Goal: Information Seeking & Learning: Learn about a topic

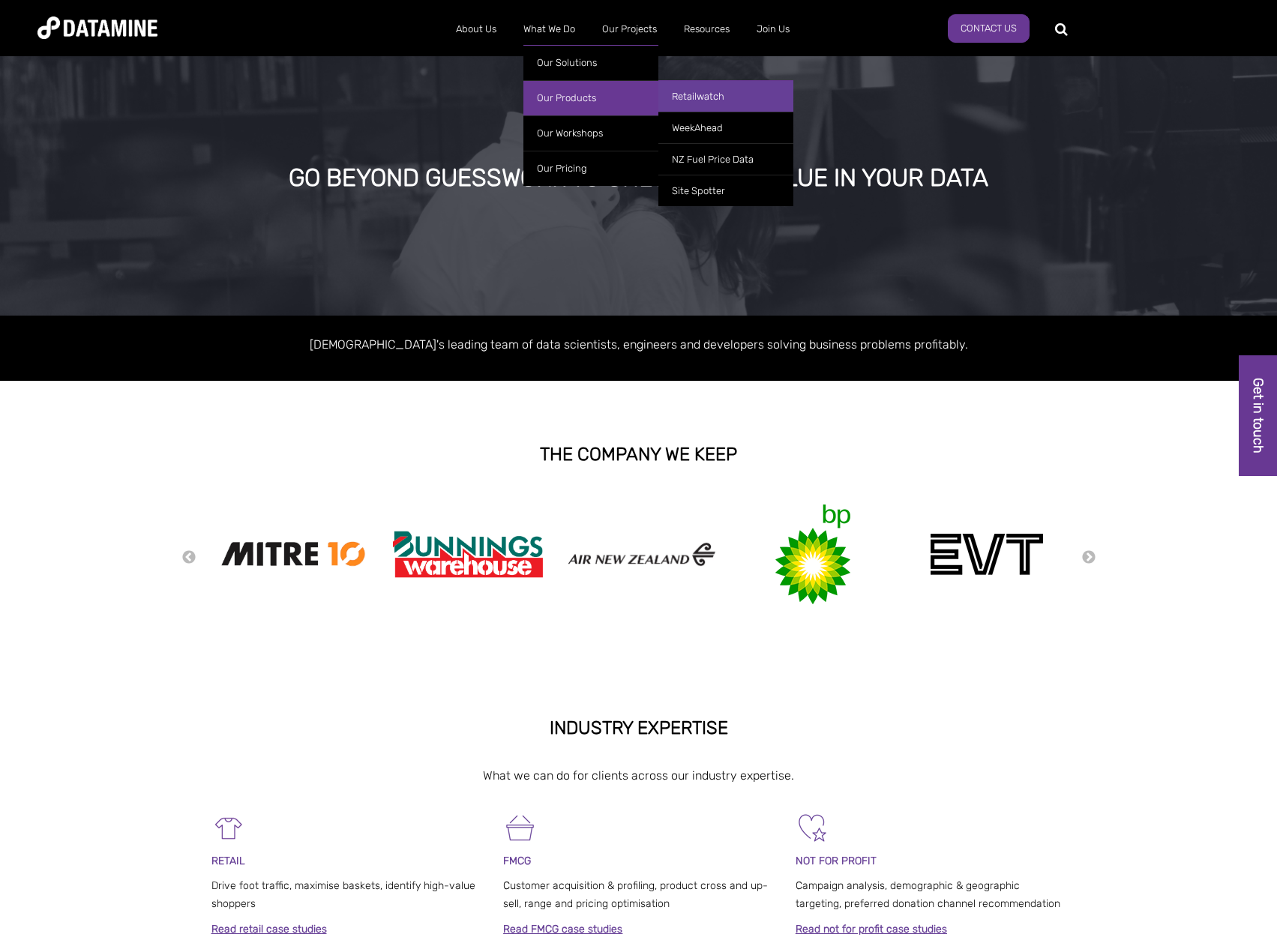
click at [706, 100] on link "Retailwatch" at bounding box center [725, 95] width 135 height 31
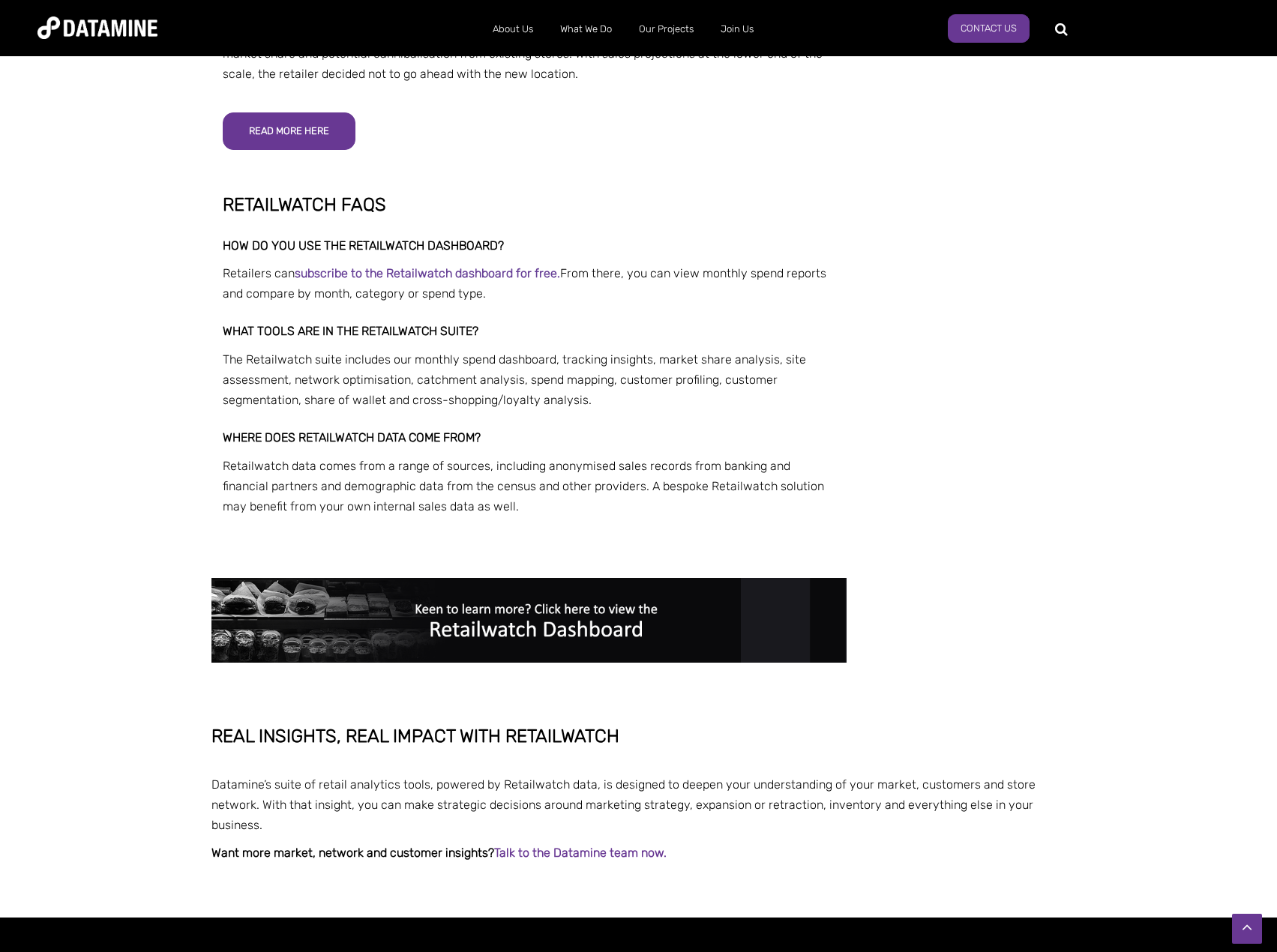
scroll to position [3410, 0]
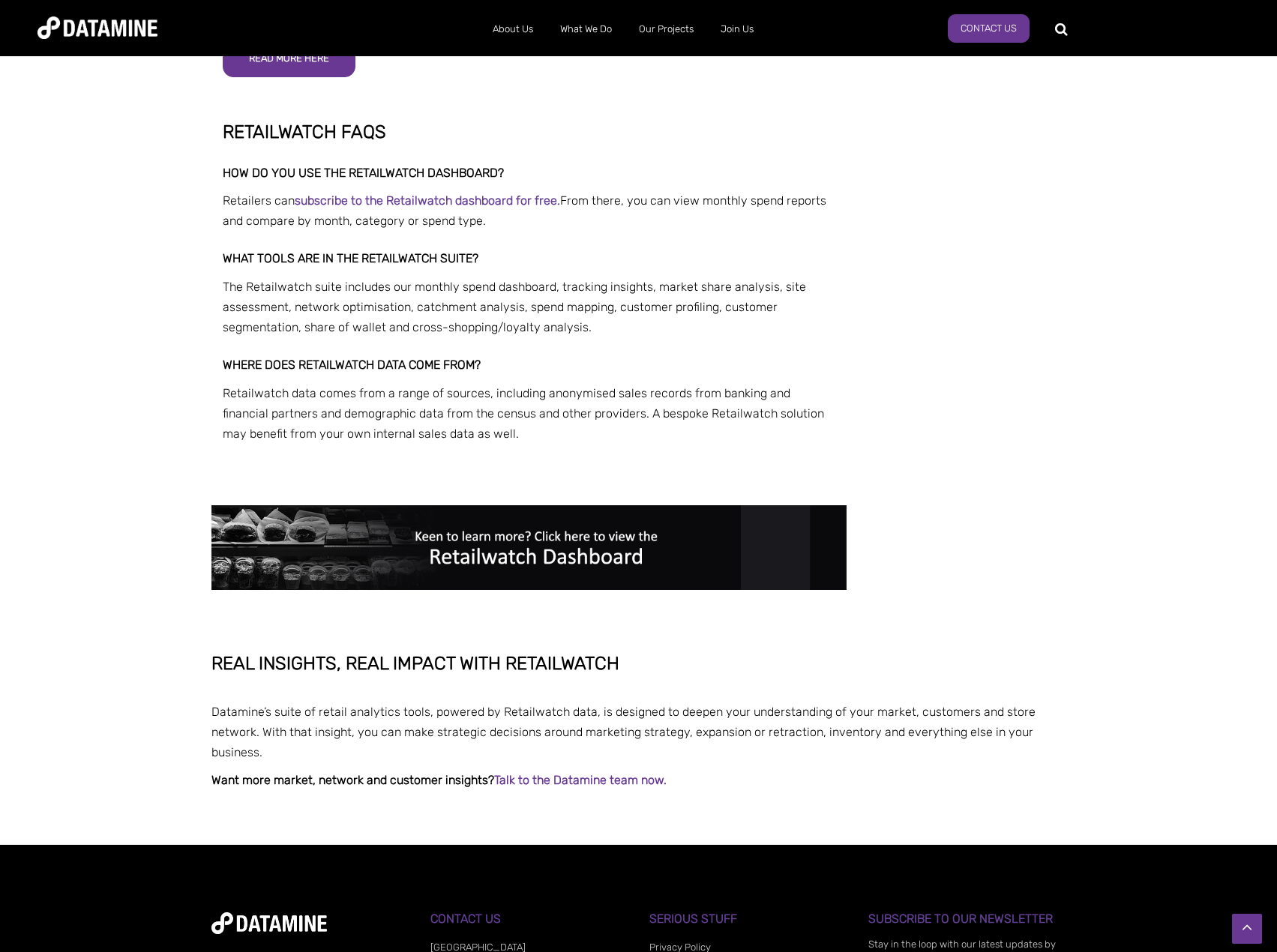
click at [615, 506] on img at bounding box center [529, 548] width 636 height 84
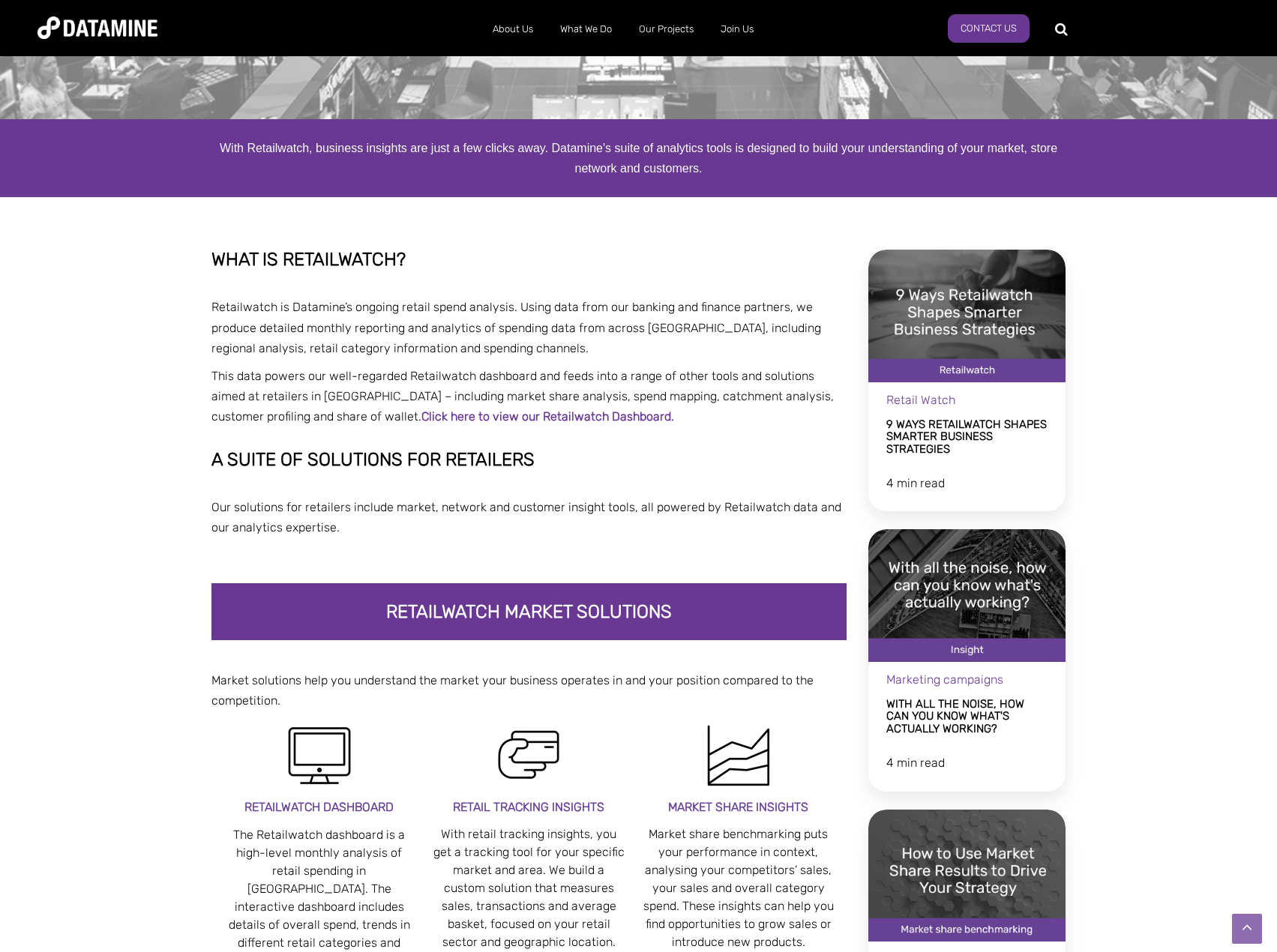
scroll to position [118, 0]
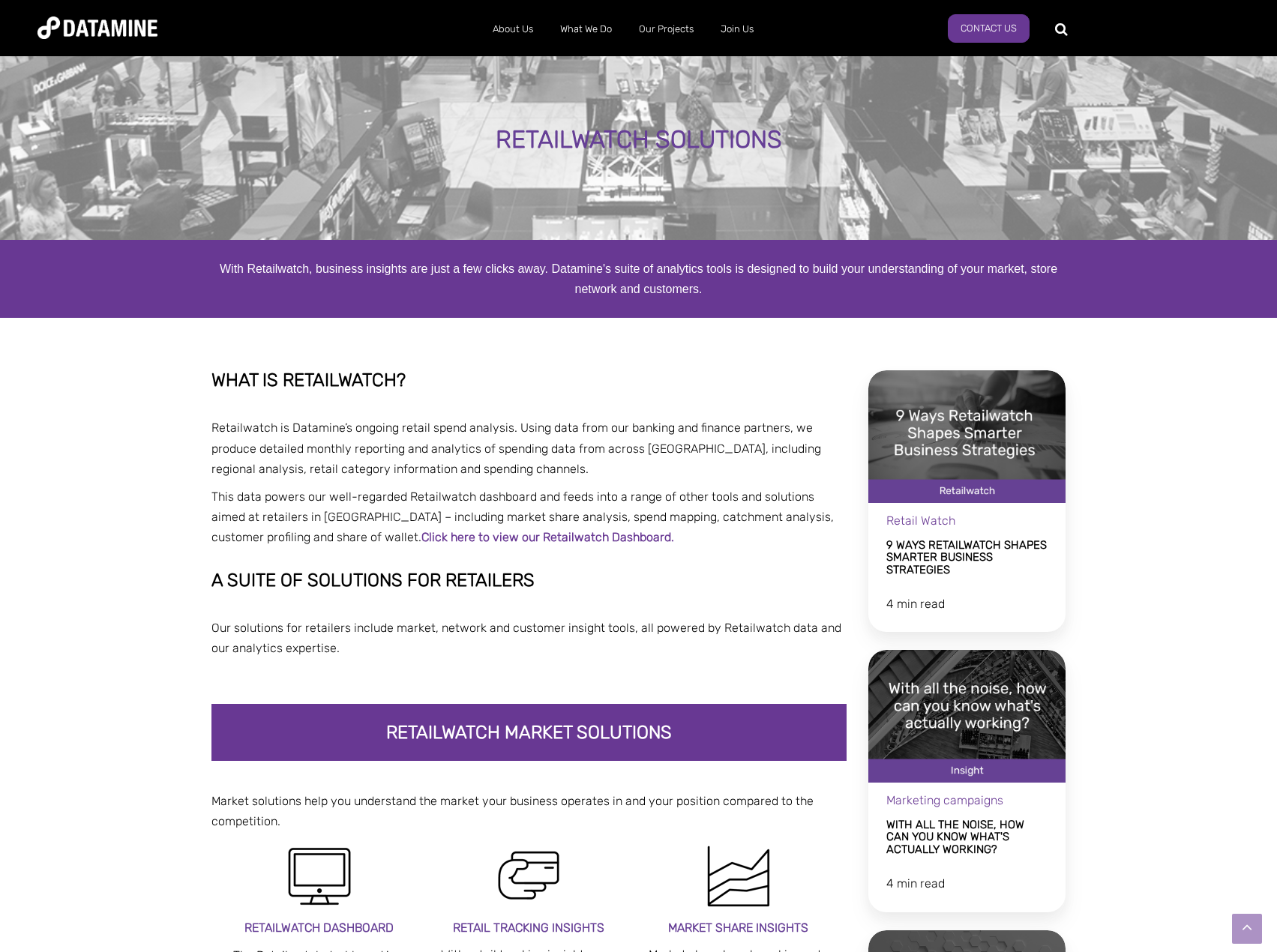
scroll to position [0, 0]
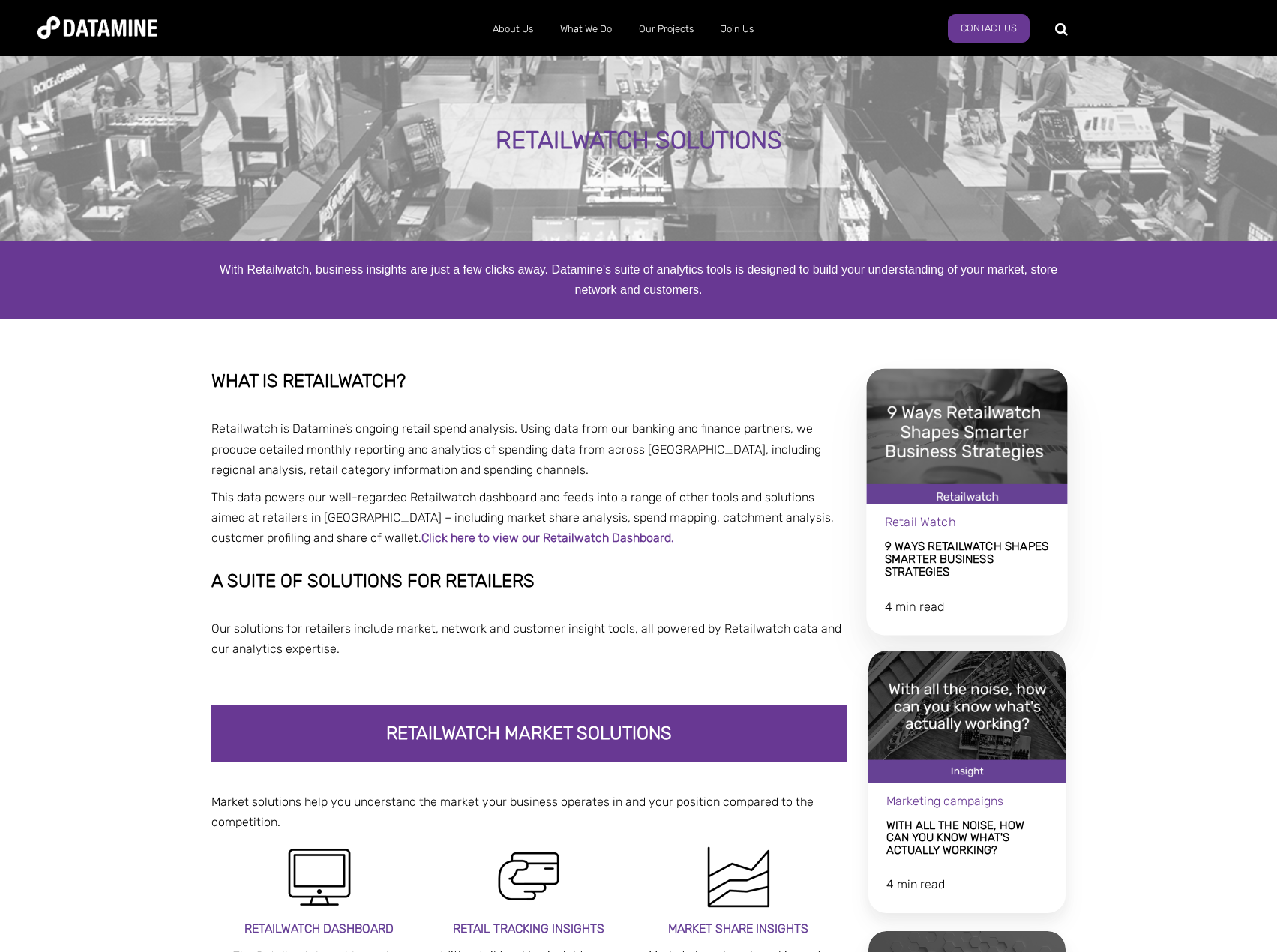
click at [948, 549] on link "9 Ways Retailwatch Shapes Smarter Business Strategies" at bounding box center [967, 501] width 201 height 267
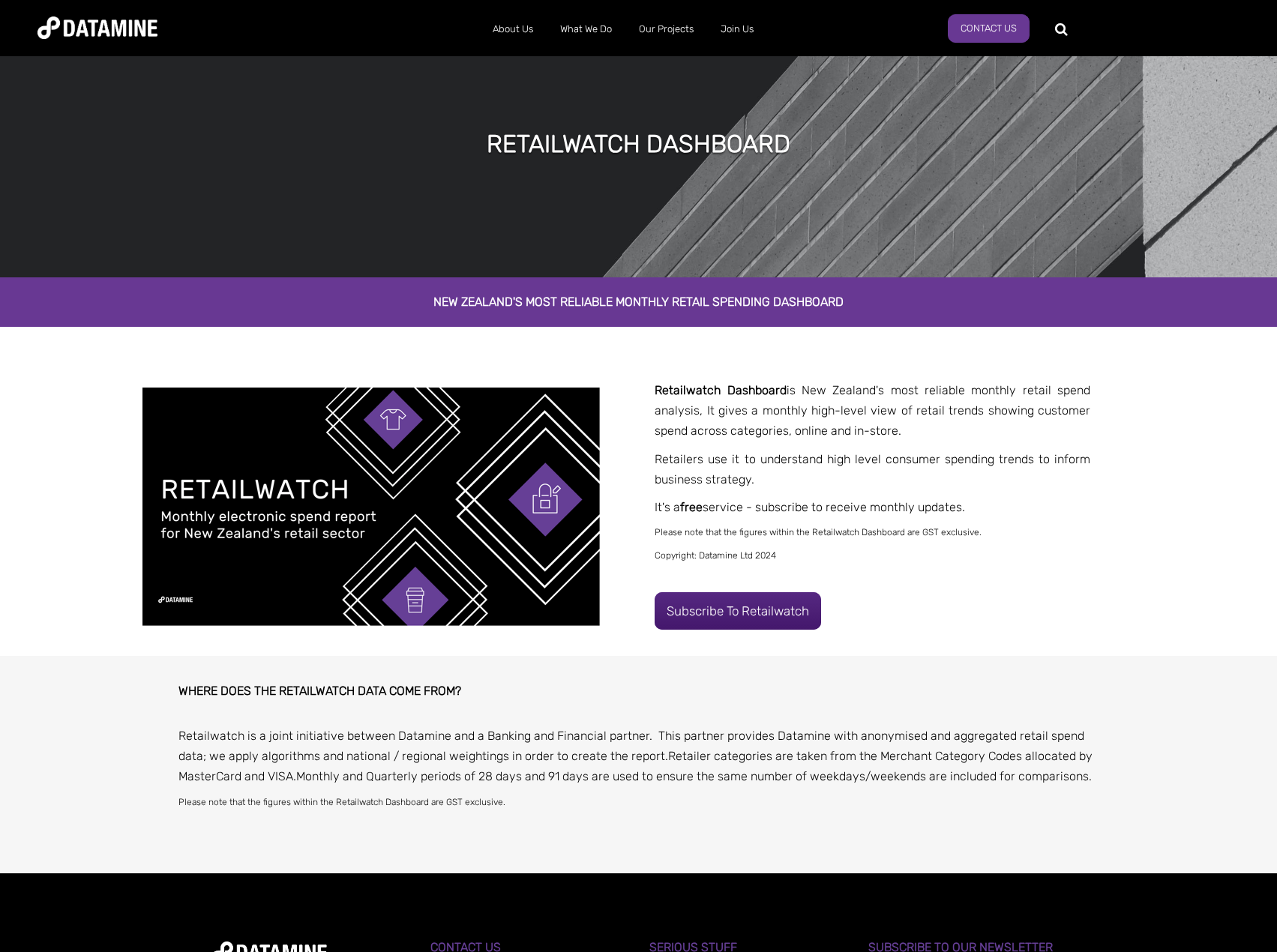
scroll to position [30, 0]
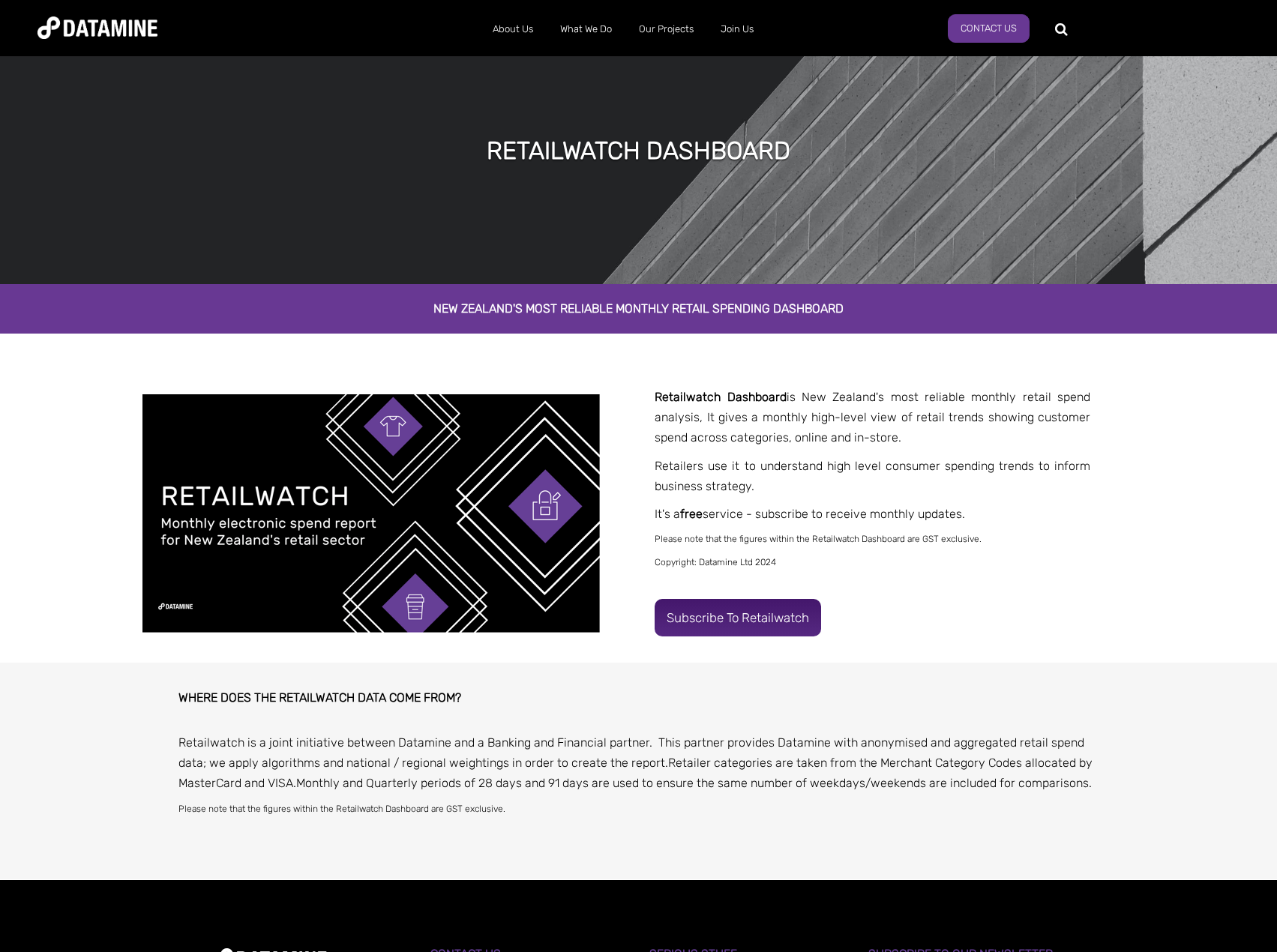
click at [725, 612] on link "Subscribe to Retailwatch" at bounding box center [737, 618] width 166 height 38
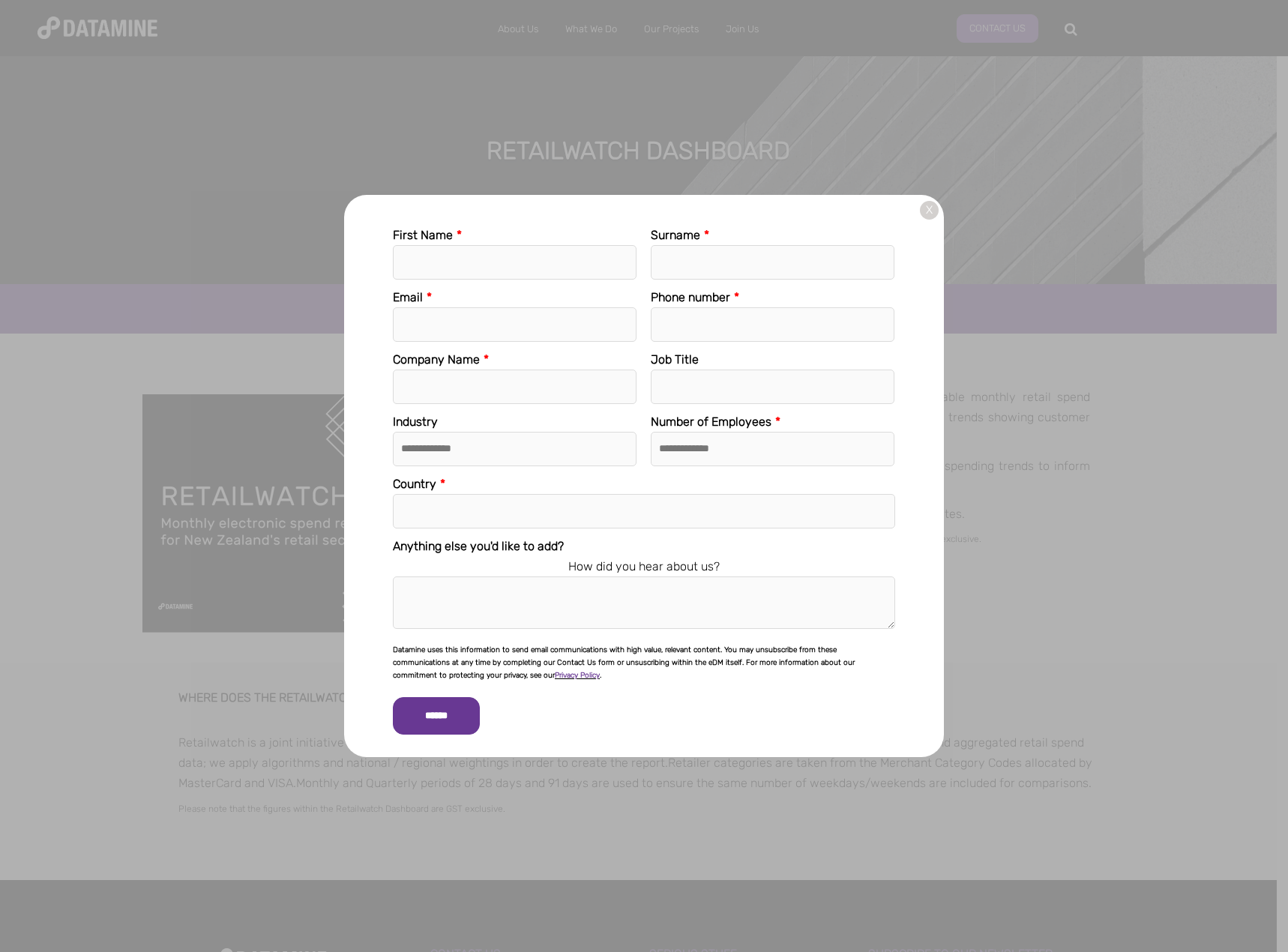
click at [927, 207] on link "X" at bounding box center [929, 210] width 18 height 18
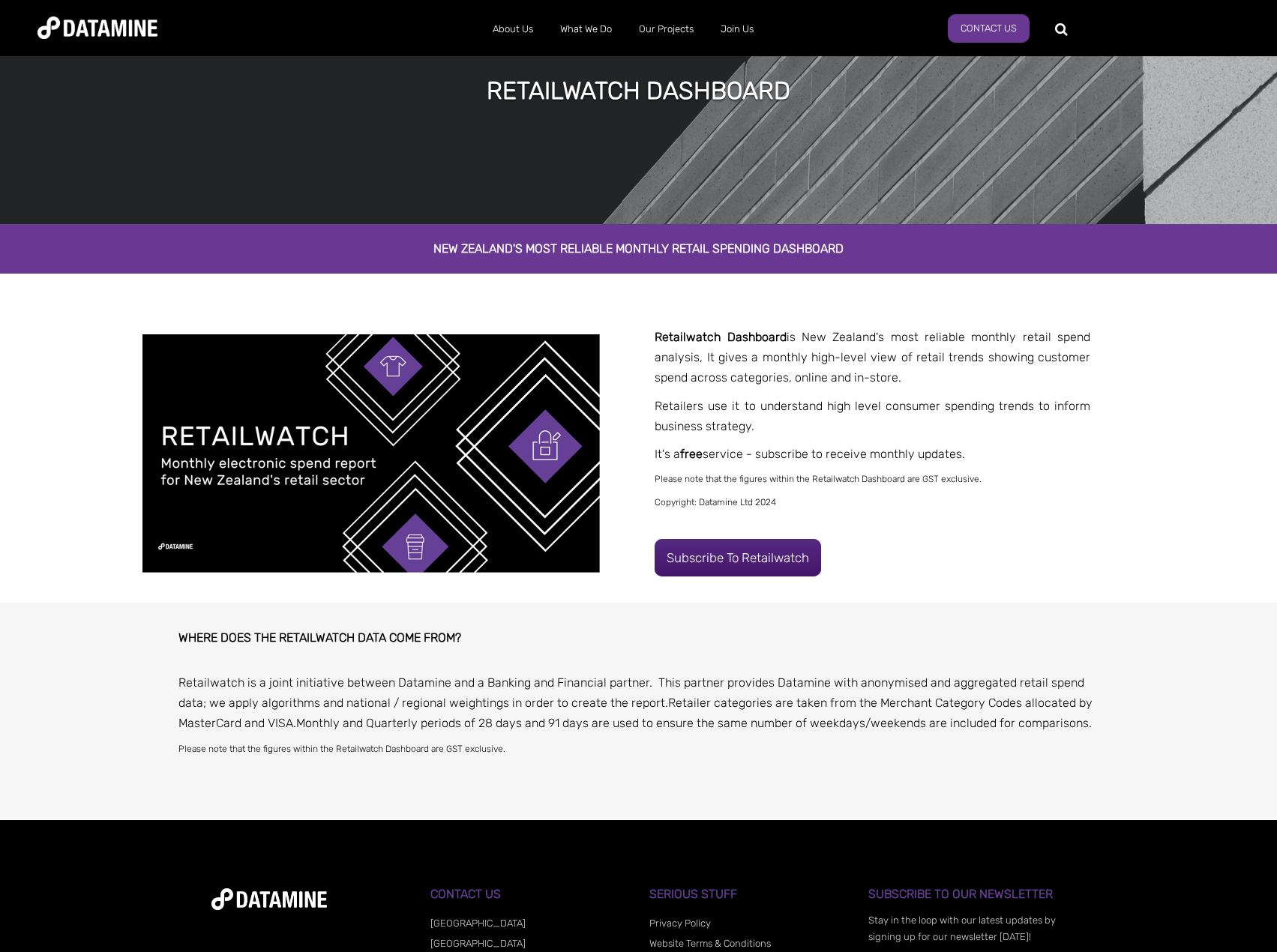
scroll to position [276, 0]
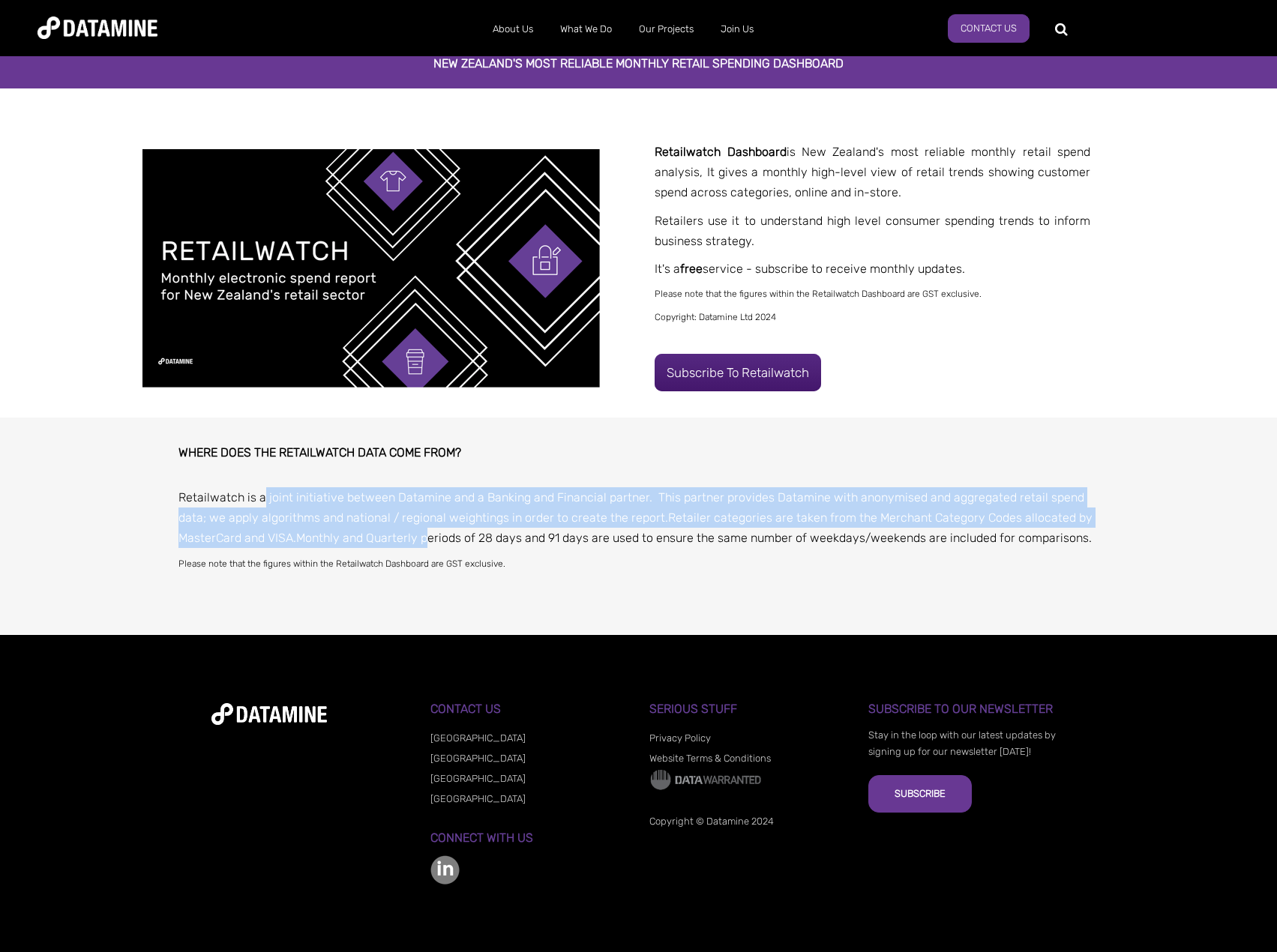
drag, startPoint x: 263, startPoint y: 501, endPoint x: 431, endPoint y: 535, distance: 171.4
click at [431, 535] on p "Retailwatch is a joint initiative between Datamine and a Banking and Financial …" at bounding box center [637, 518] width 919 height 62
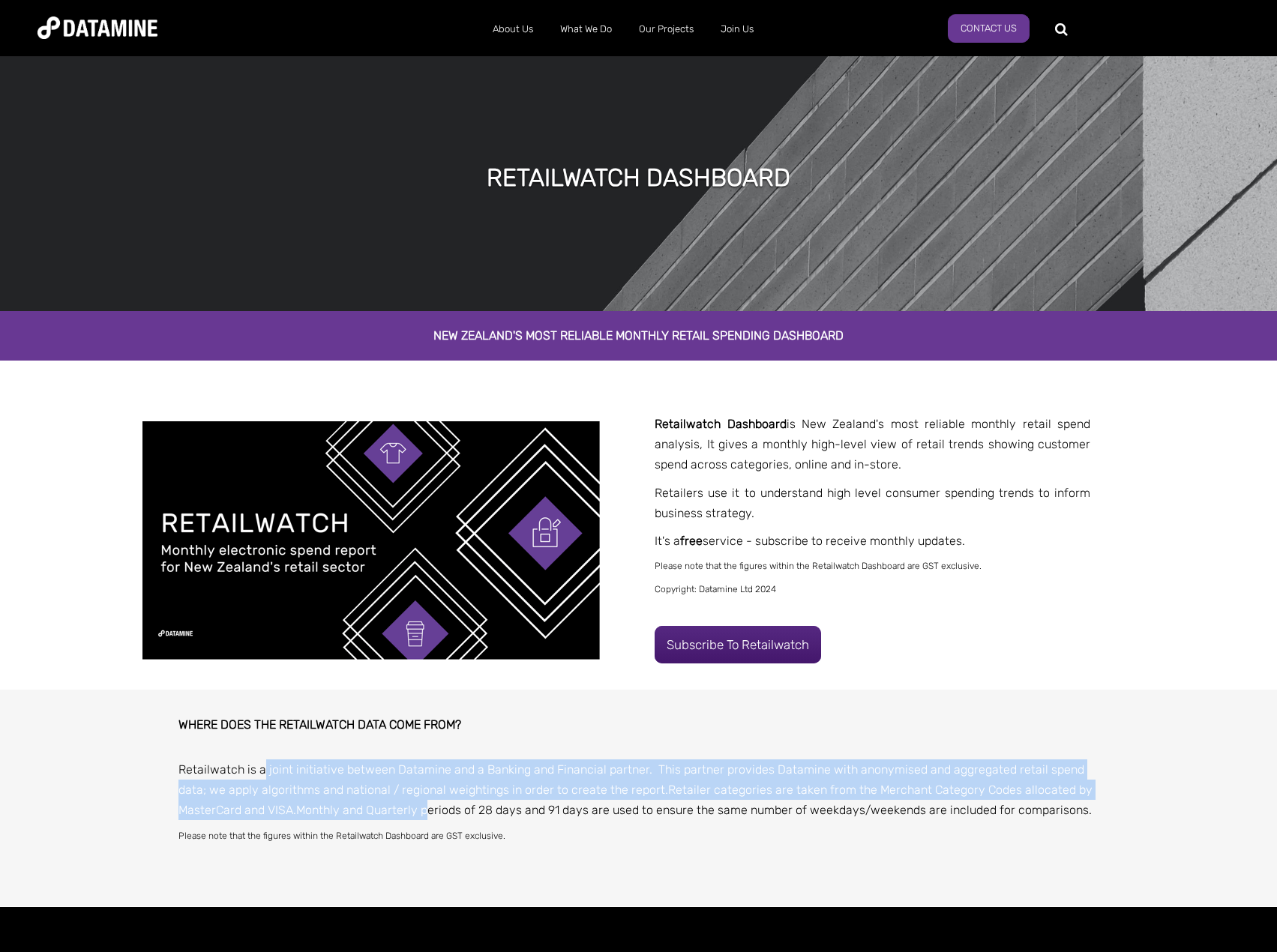
scroll to position [0, 0]
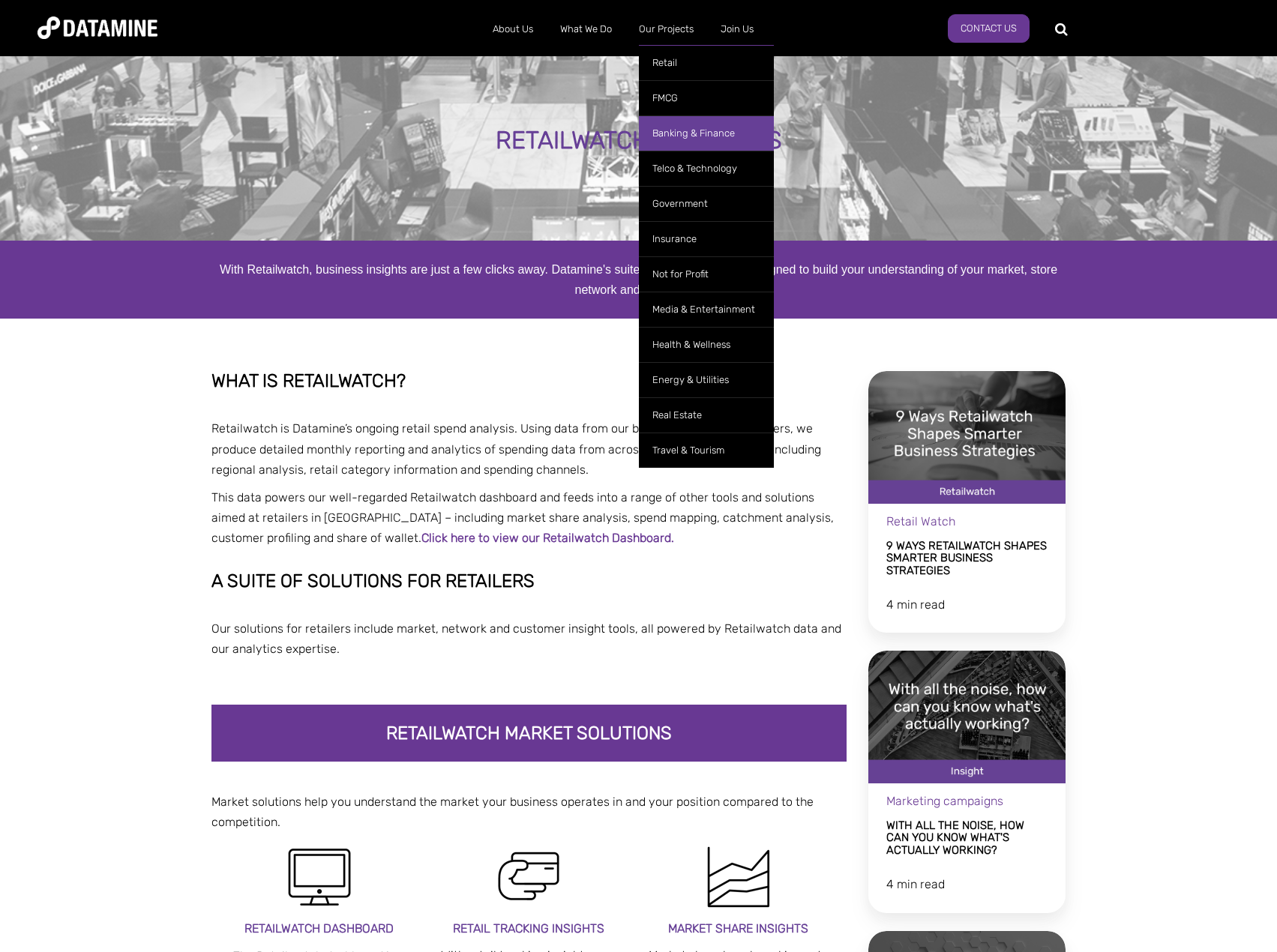
click at [669, 142] on link "Banking & Finance" at bounding box center [706, 133] width 135 height 35
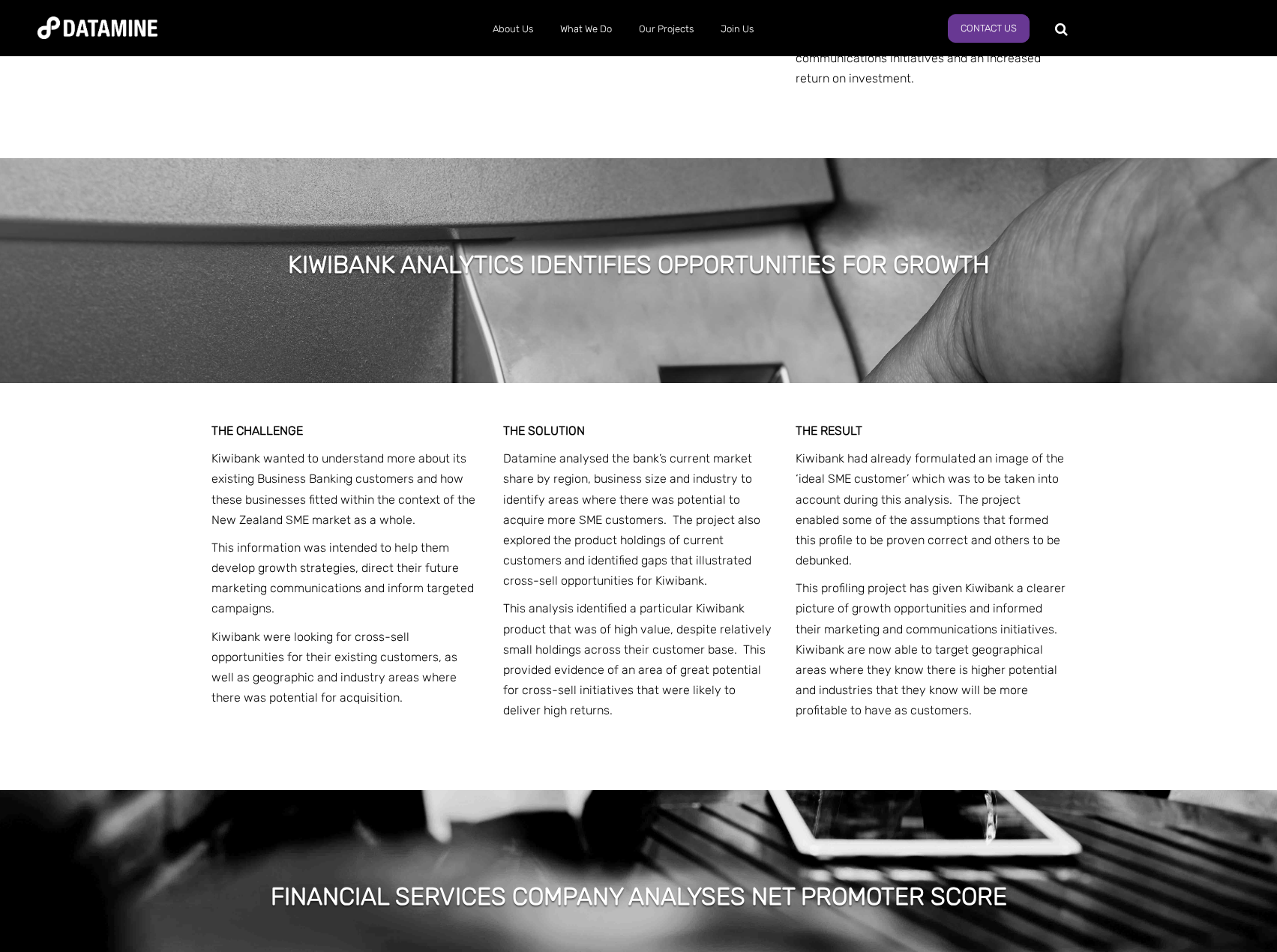
scroll to position [1734, 0]
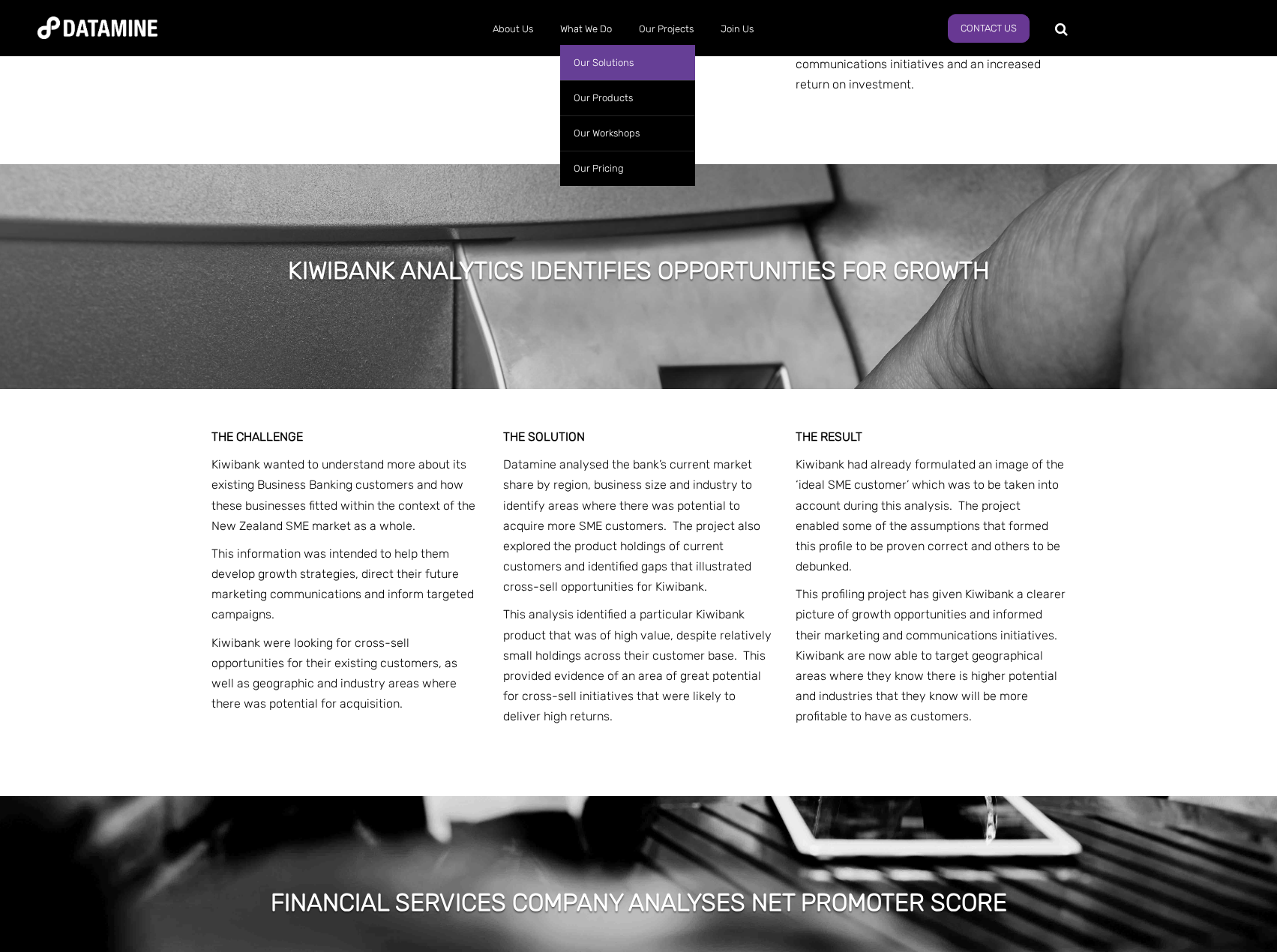
click at [607, 64] on link "Our Solutions" at bounding box center [627, 62] width 135 height 35
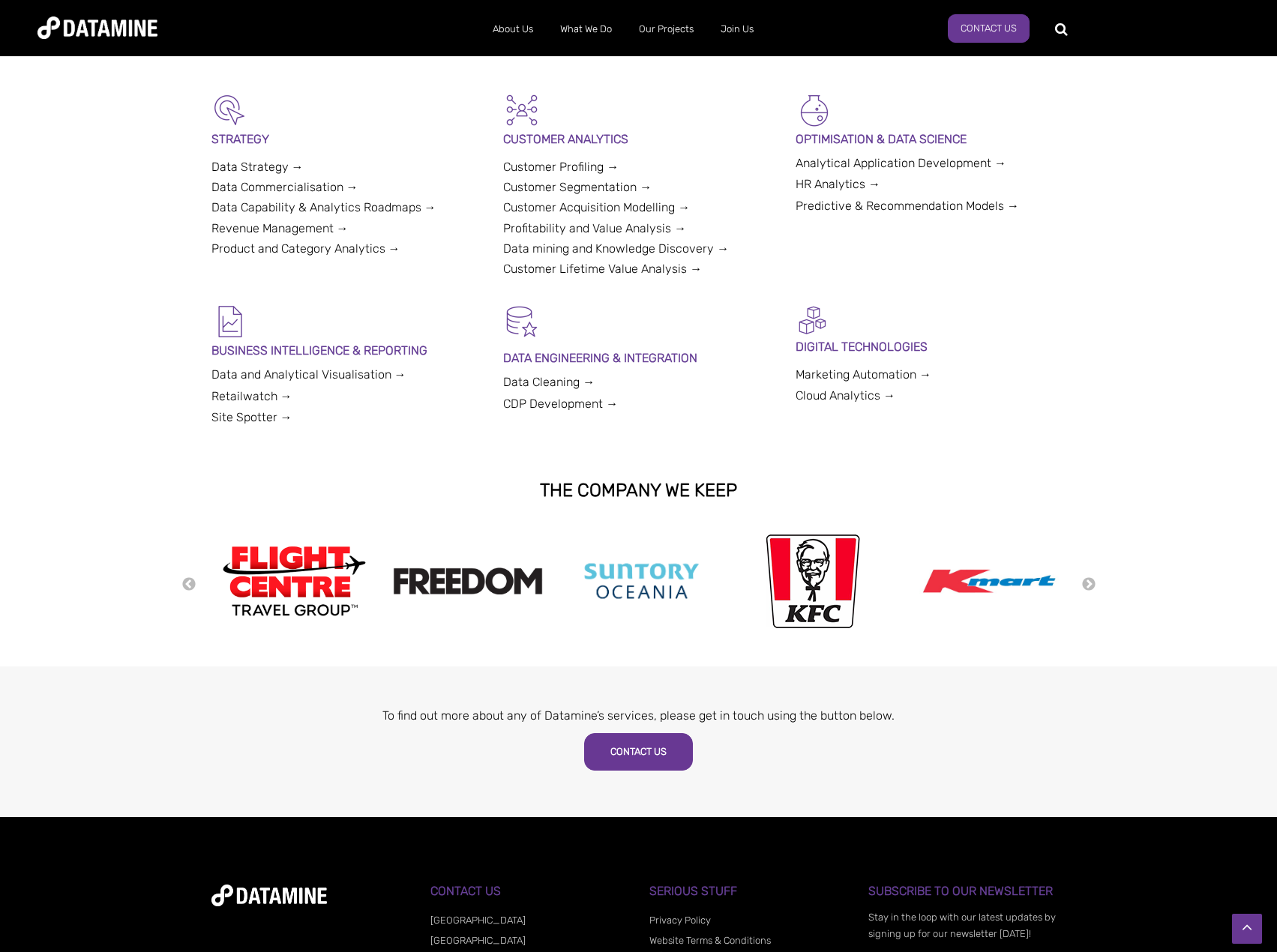
scroll to position [416, 0]
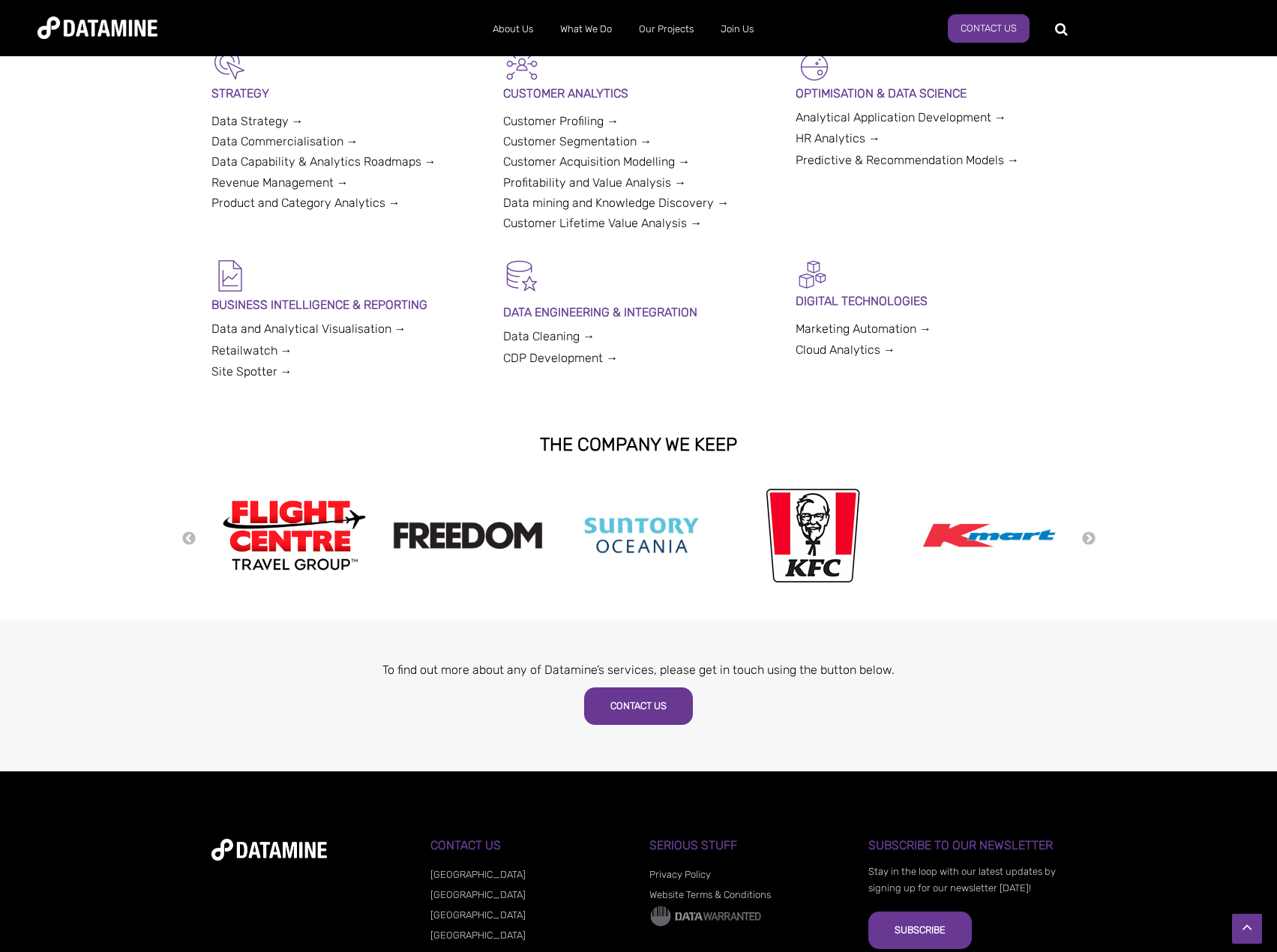
click at [259, 353] on link "Retailwatch →" at bounding box center [252, 351] width 81 height 15
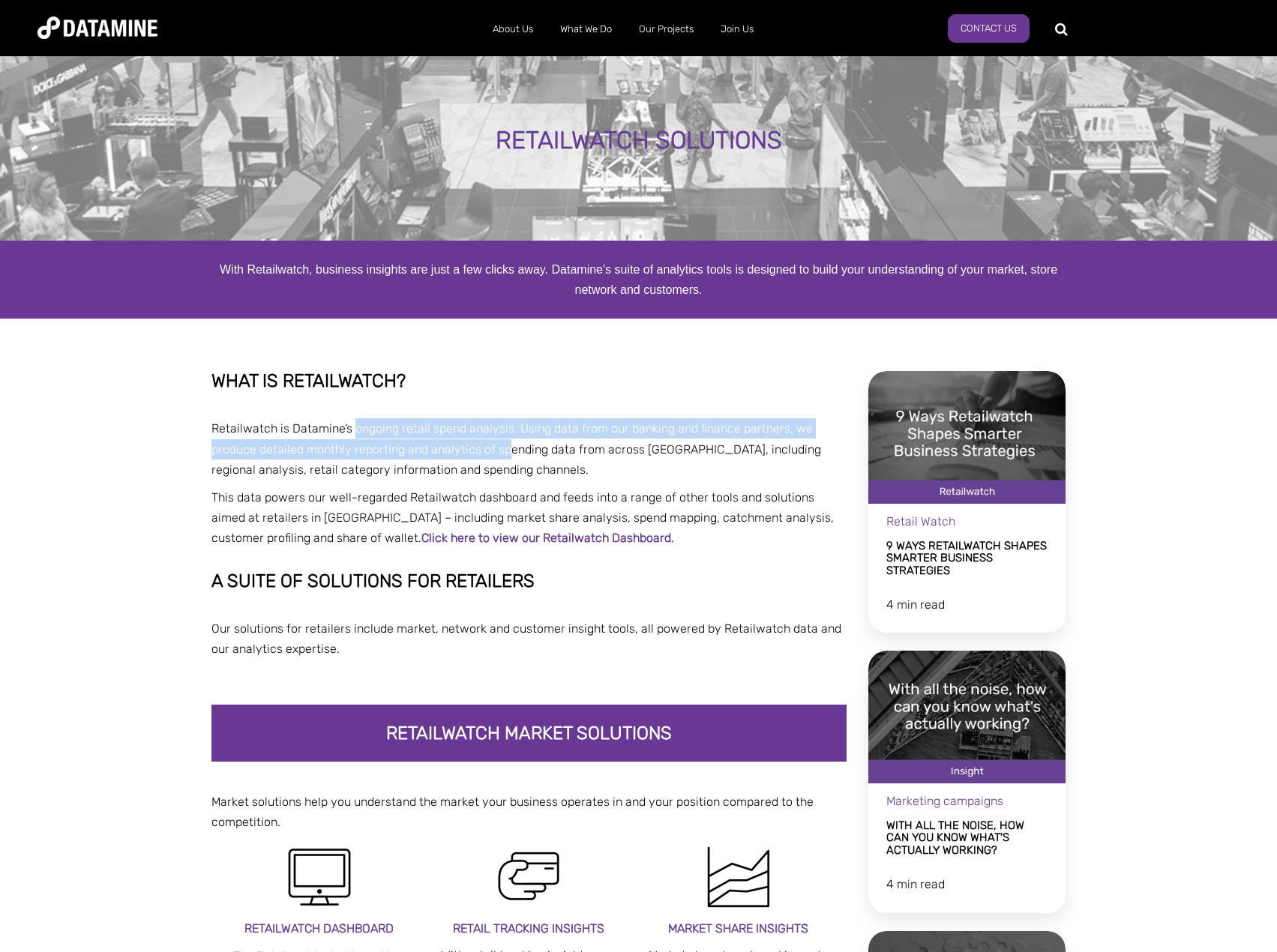
drag, startPoint x: 353, startPoint y: 431, endPoint x: 505, endPoint y: 449, distance: 153.1
click at [505, 449] on p "Retailwatch is Datamine’s ongoing retail spend analysis. Using data from our ba…" at bounding box center [529, 449] width 636 height 62
click at [364, 448] on p "Retailwatch is Datamine’s ongoing retail spend analysis. Using data from our ba…" at bounding box center [529, 449] width 636 height 62
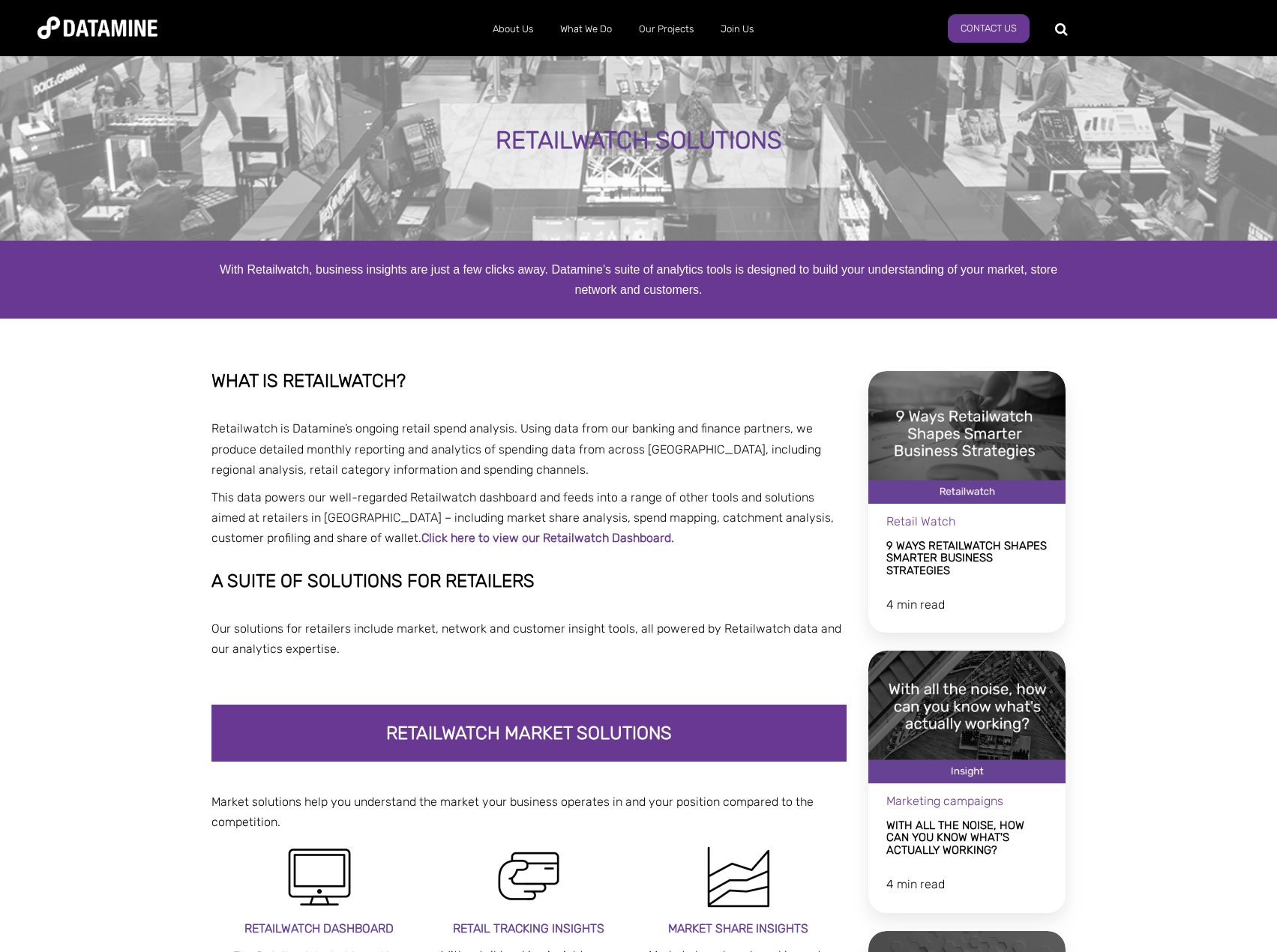
click at [233, 428] on p "Retailwatch is Datamine’s ongoing retail spend analysis. Using data from our ba…" at bounding box center [529, 449] width 636 height 62
copy p "Retailwatch"
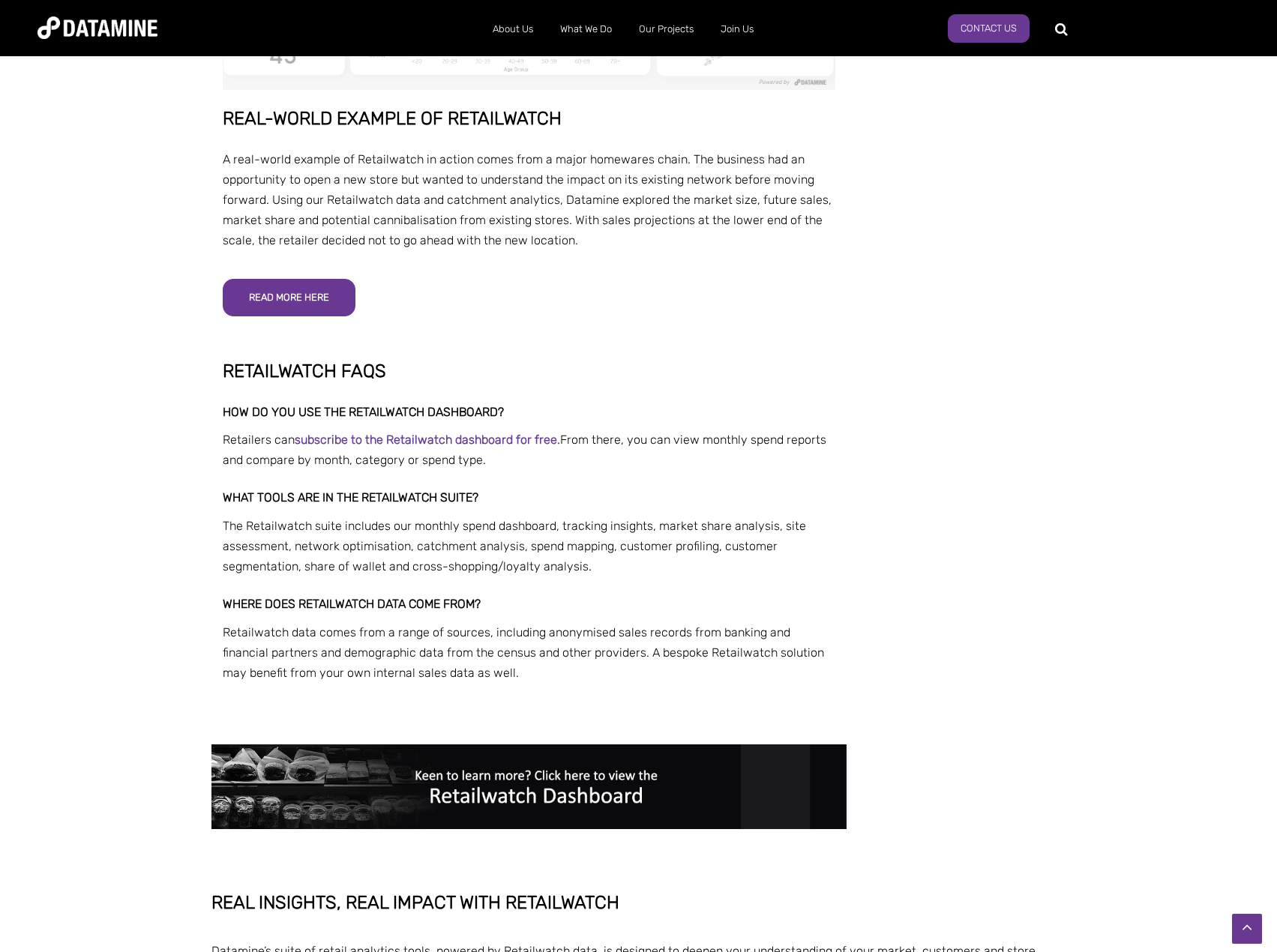
scroll to position [3173, 0]
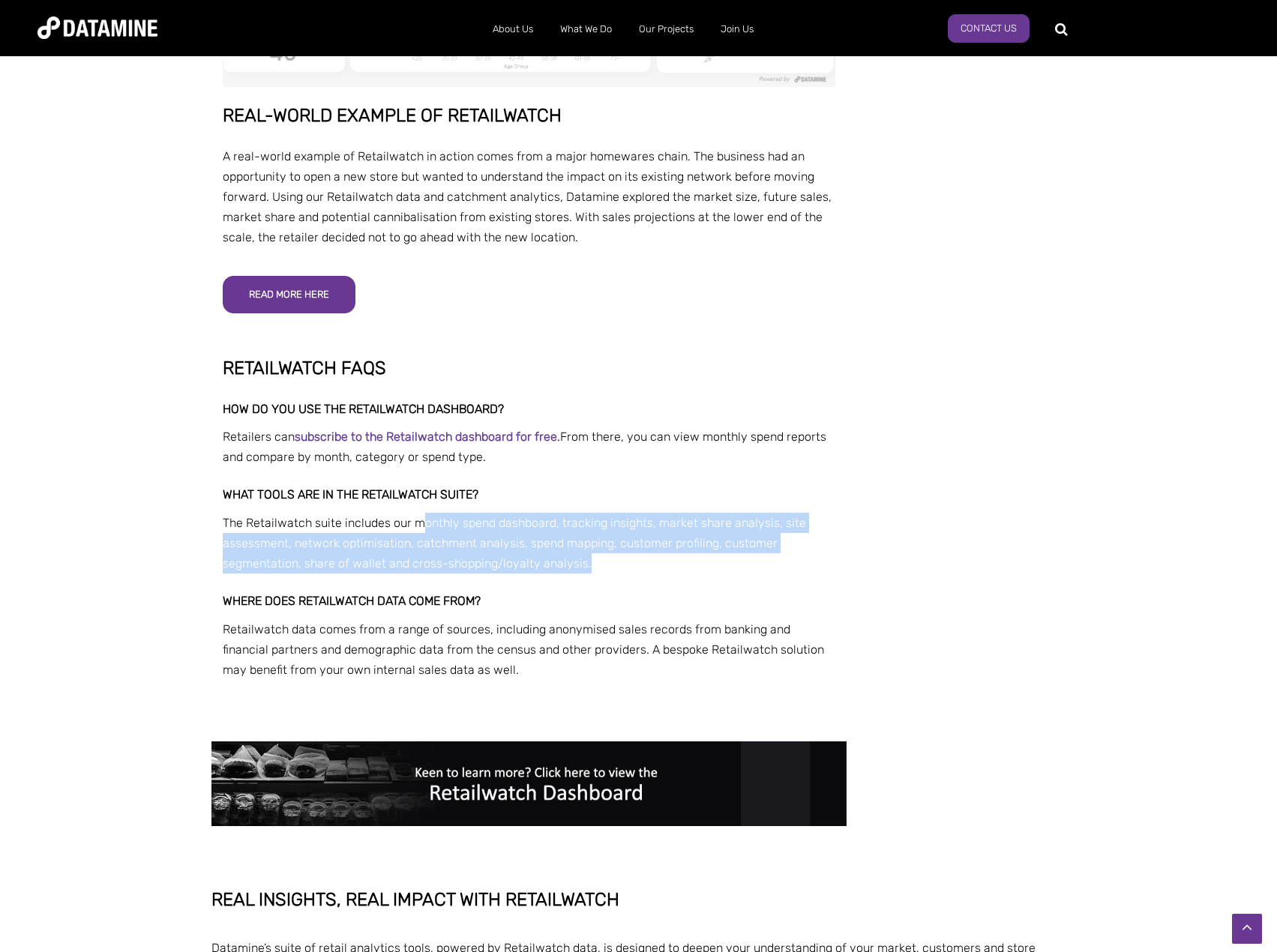
drag, startPoint x: 419, startPoint y: 464, endPoint x: 622, endPoint y: 509, distance: 207.9
click at [622, 513] on p "The Retailwatch suite includes our monthly spend dashboard, tracking insights, …" at bounding box center [530, 543] width 613 height 62
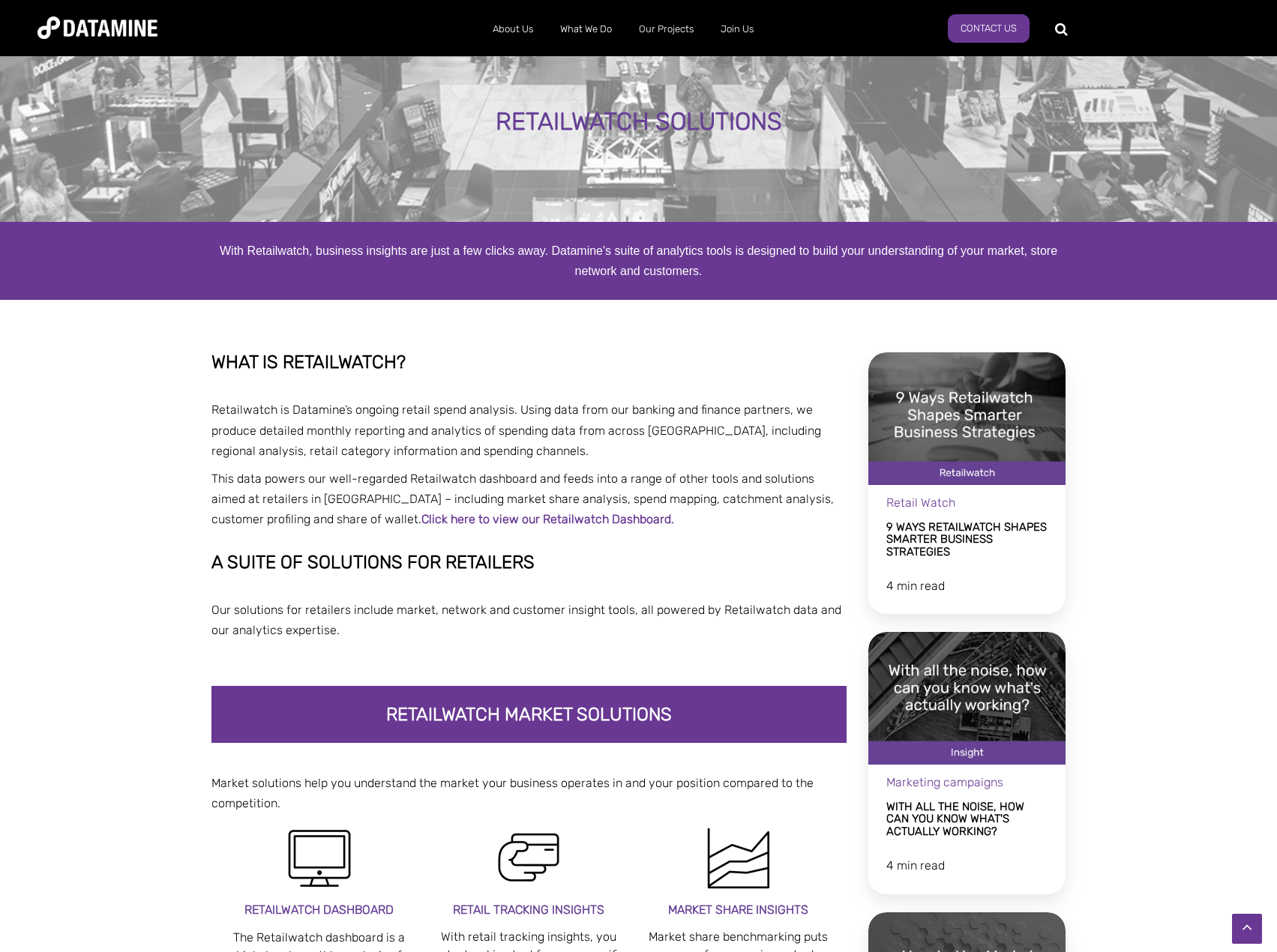
scroll to position [0, 0]
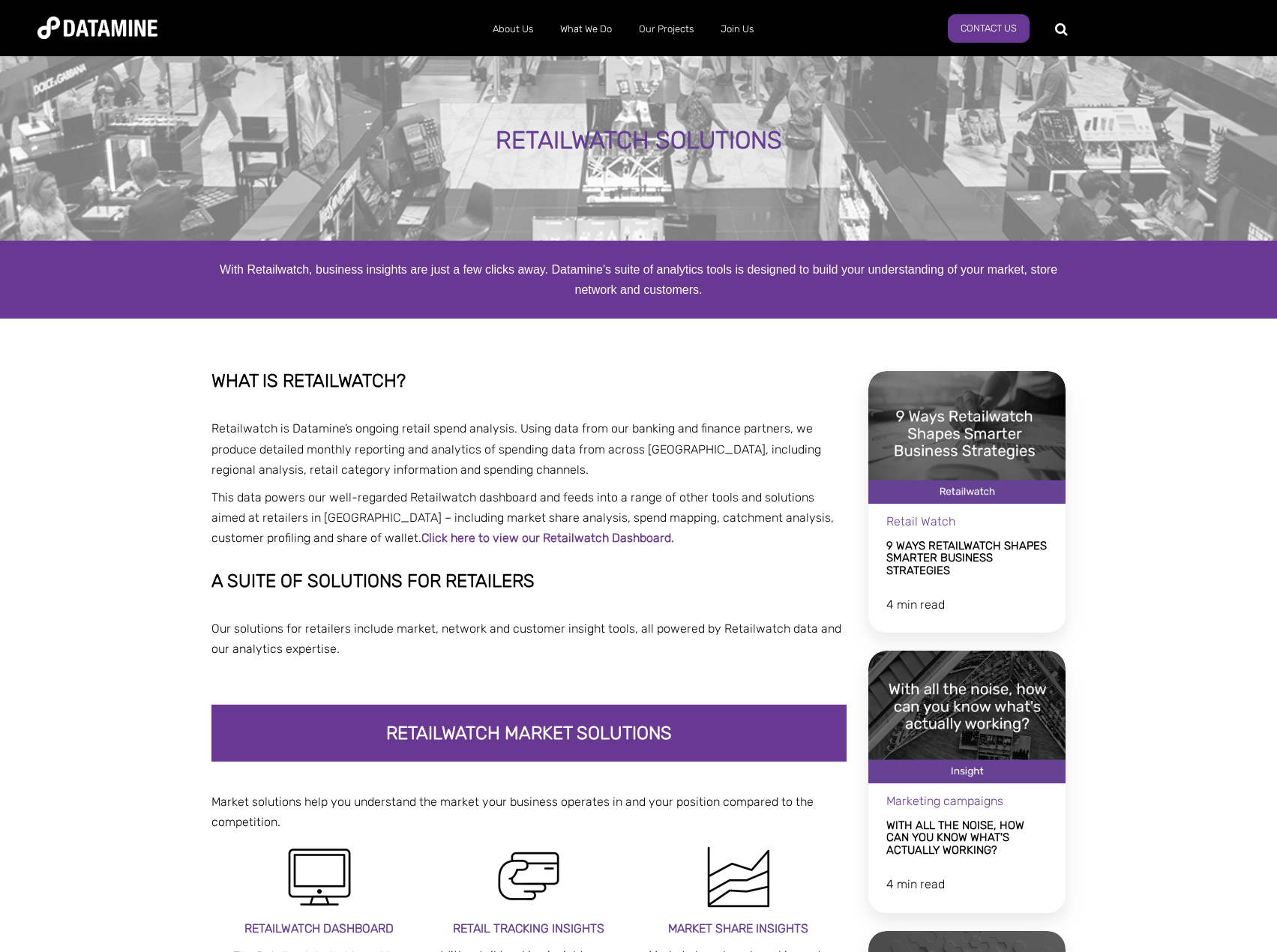
click at [330, 383] on h2 "WHAT IS RETAILWATCH?" at bounding box center [529, 380] width 636 height 19
copy h2 "RETAILWATCH"
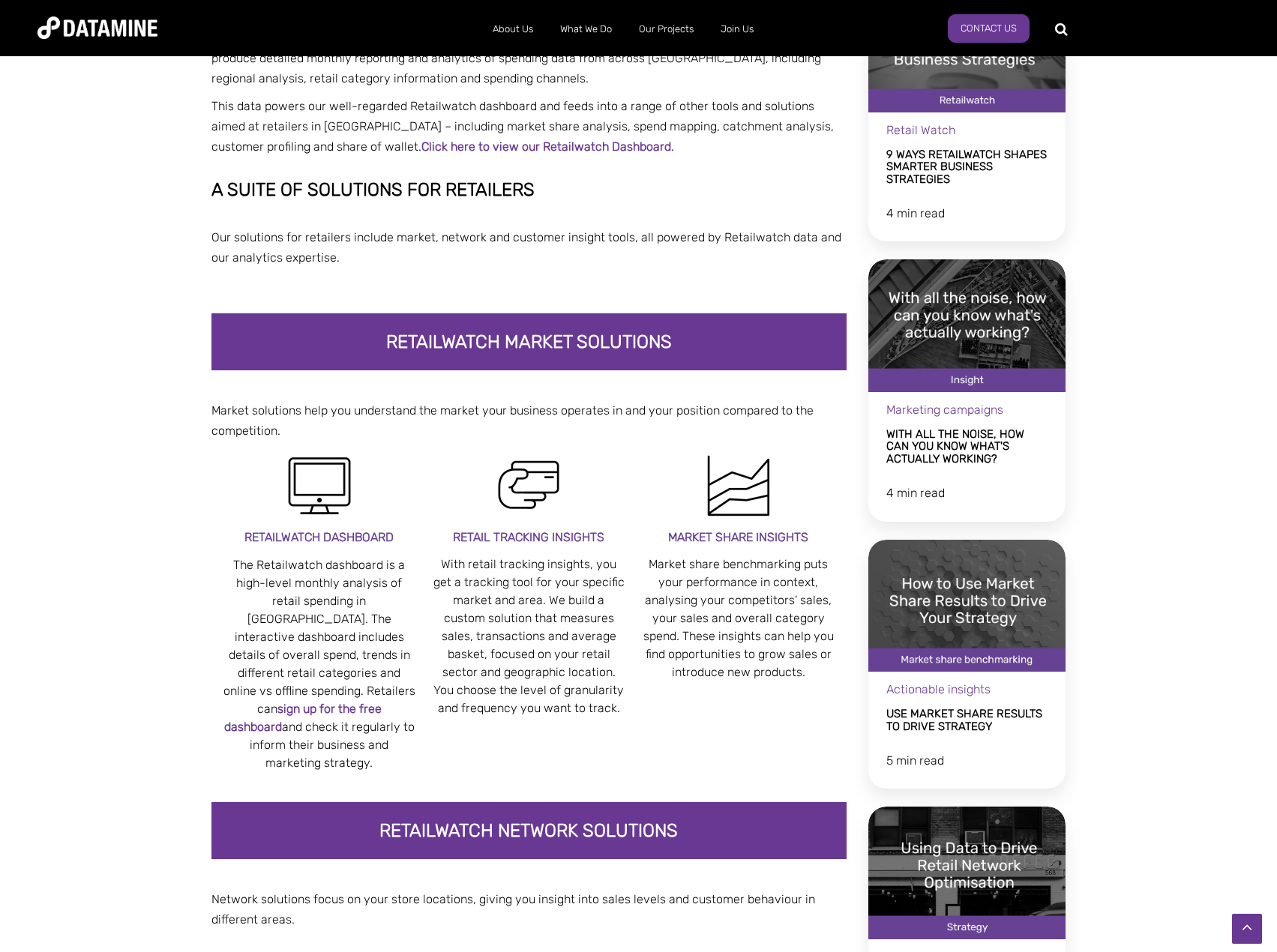
scroll to position [428, 0]
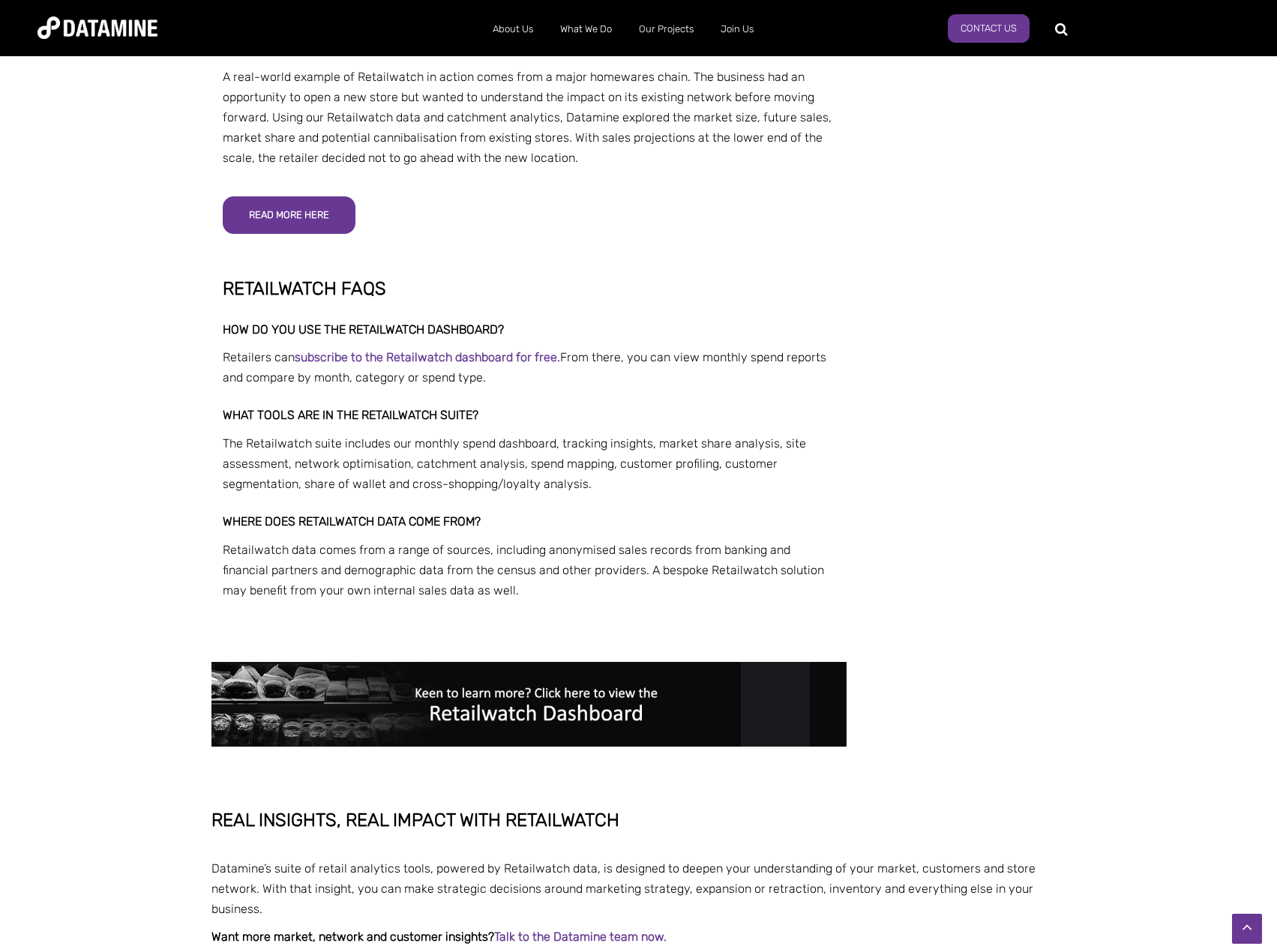
scroll to position [3252, 0]
